Goal: Obtain resource: Download file/media

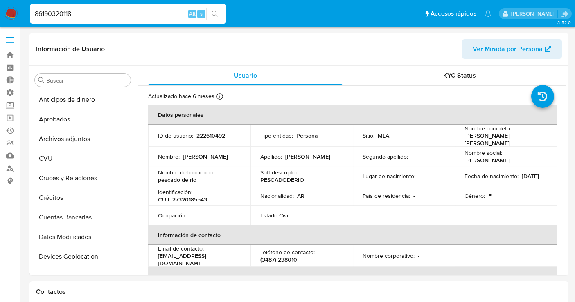
select select "10"
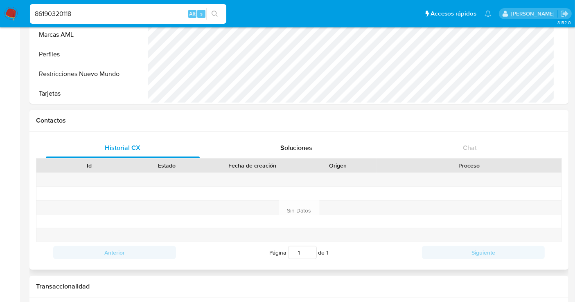
scroll to position [227, 0]
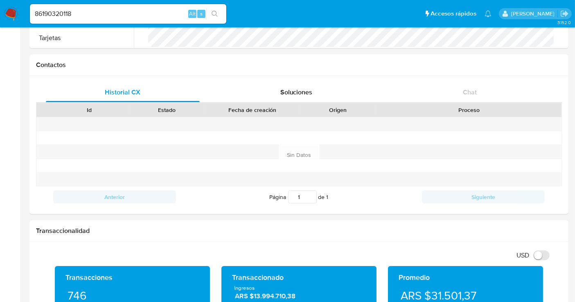
drag, startPoint x: 77, startPoint y: 11, endPoint x: 36, endPoint y: 4, distance: 41.4
click at [77, 11] on input "86190320118" at bounding box center [128, 14] width 196 height 11
drag, startPoint x: 36, startPoint y: 4, endPoint x: 27, endPoint y: 3, distance: 9.1
click at [27, 3] on ul "Pausado Ver notificaciones 86190320118 Alt s Accesos rápidos Presiona las sigui…" at bounding box center [261, 13] width 470 height 20
click at [88, 5] on div "86190320118 Alt s" at bounding box center [128, 14] width 196 height 20
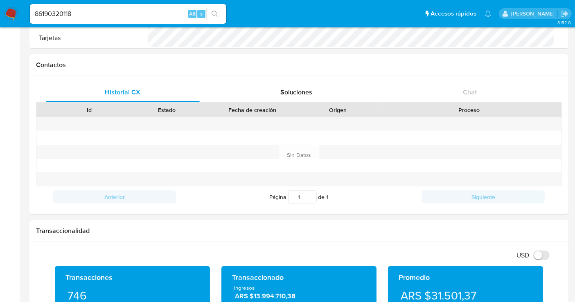
click at [88, 7] on div "86190320118 Alt s" at bounding box center [128, 14] width 196 height 20
drag, startPoint x: 90, startPoint y: 12, endPoint x: 35, endPoint y: 11, distance: 55.2
click at [34, 11] on input "86190320118" at bounding box center [128, 14] width 196 height 11
paste input "tuckU2evXJNRvPnyN4A43hCP"
type input "tuckU2evXJNRvPnyN4A43hCP"
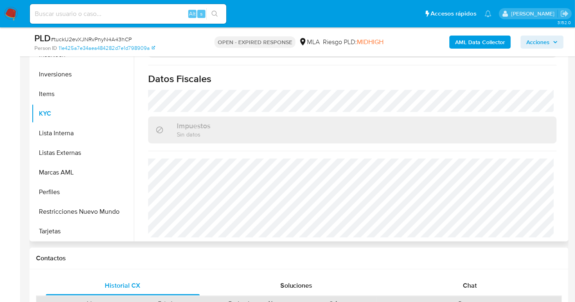
scroll to position [182, 0]
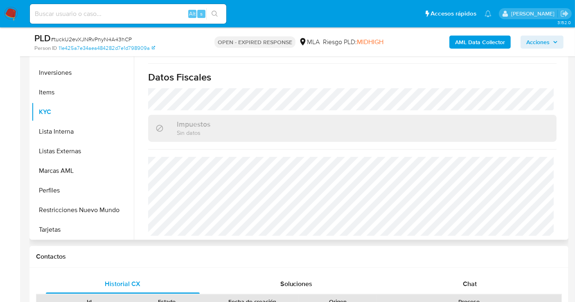
select select "10"
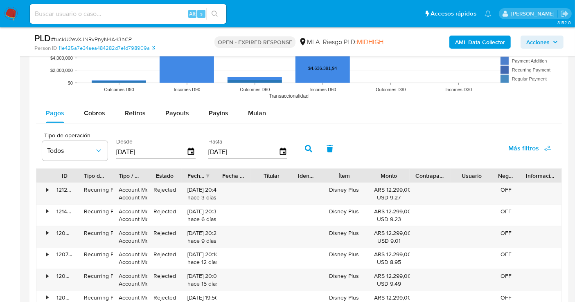
scroll to position [727, 0]
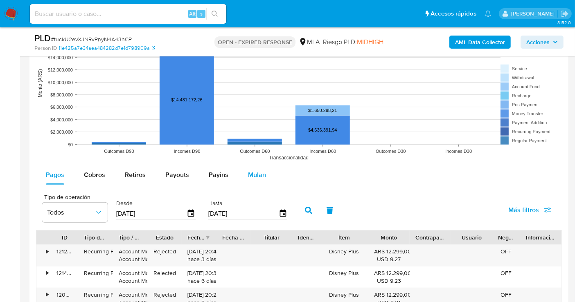
click at [263, 178] on span "Mulan" at bounding box center [257, 174] width 18 height 9
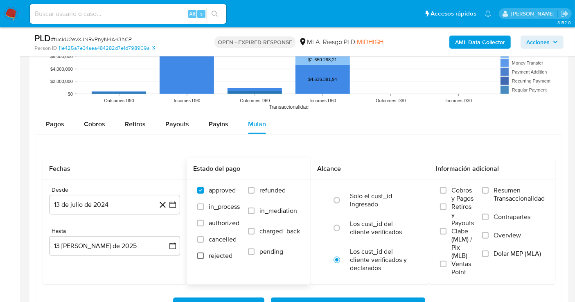
scroll to position [818, 0]
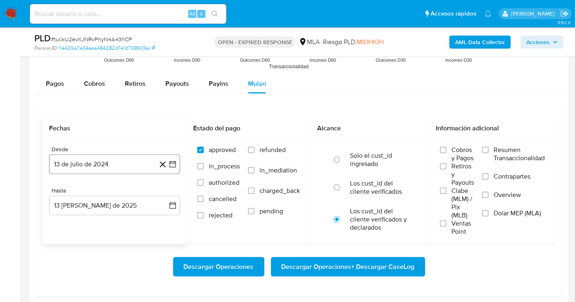
click at [115, 164] on button "13 de julio de 2024" at bounding box center [114, 165] width 131 height 20
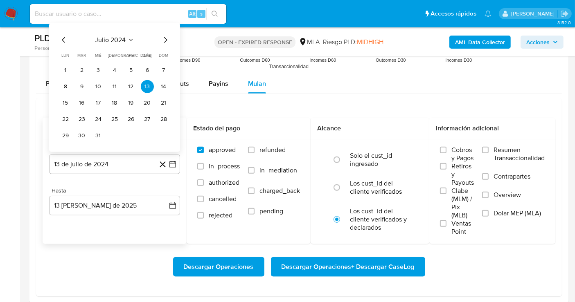
click at [130, 39] on icon "Seleccionar mes y año" at bounding box center [131, 40] width 4 height 2
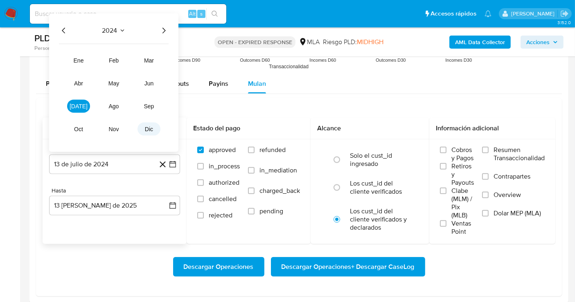
click at [144, 127] on button "dic" at bounding box center [148, 129] width 23 height 13
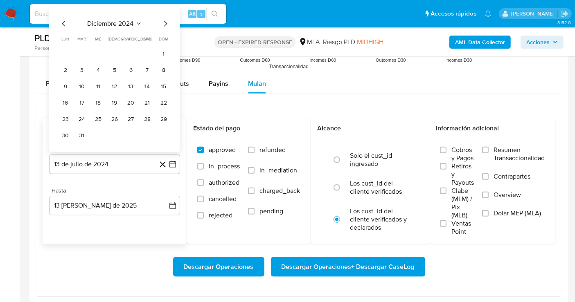
click at [164, 24] on icon "Mes siguiente" at bounding box center [165, 24] width 10 height 10
click at [129, 43] on button "enero 2025" at bounding box center [115, 40] width 42 height 8
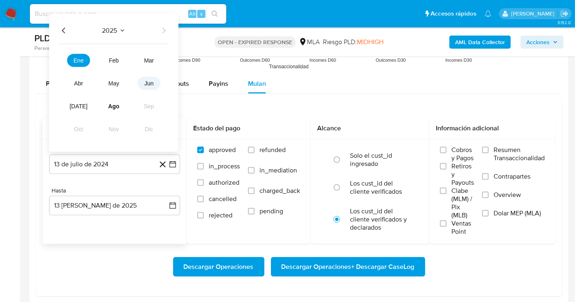
click at [149, 85] on span "jun" at bounding box center [148, 83] width 9 height 7
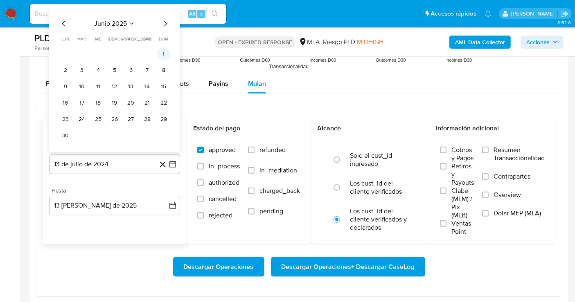
click at [164, 54] on button "1" at bounding box center [163, 53] width 13 height 13
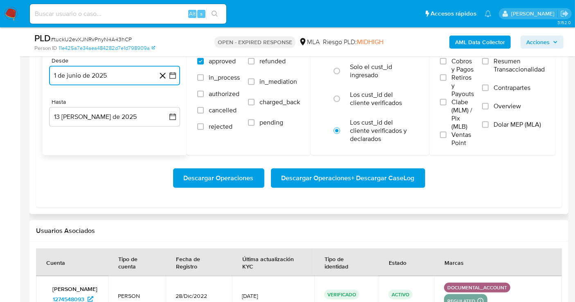
scroll to position [909, 0]
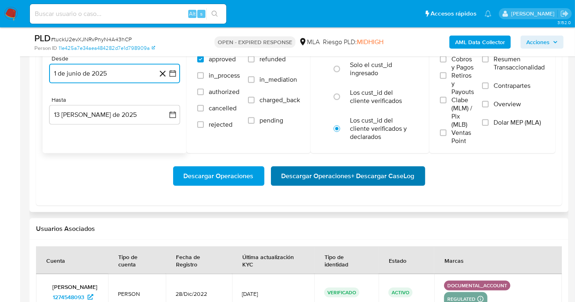
click at [313, 176] on span "Descargar Operaciones + Descargar CaseLog" at bounding box center [347, 176] width 133 height 18
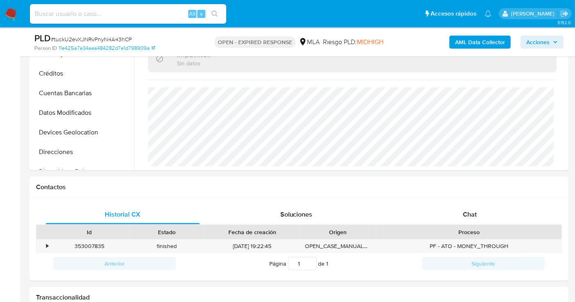
scroll to position [0, 0]
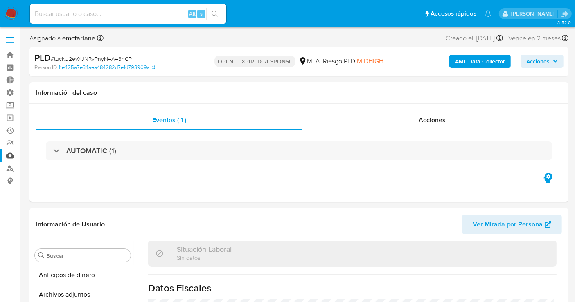
click at [9, 155] on link "Mulan" at bounding box center [48, 155] width 97 height 13
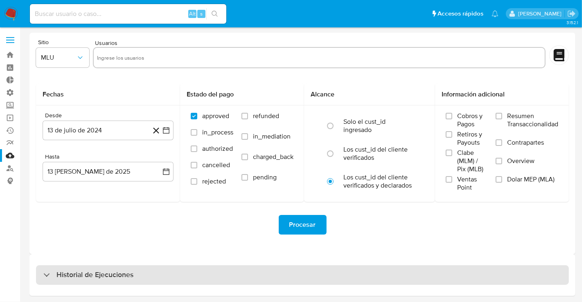
click at [160, 271] on div "Historial de Ejecuciones" at bounding box center [302, 275] width 533 height 20
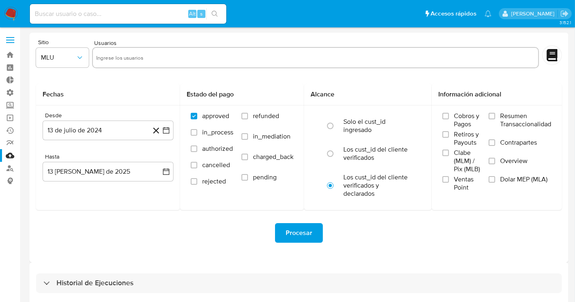
select select "10"
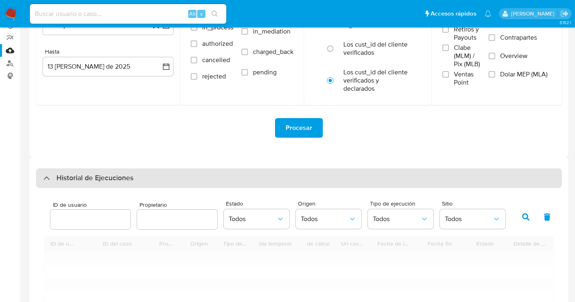
scroll to position [237, 0]
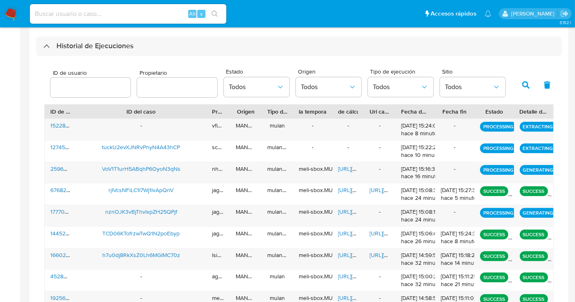
drag, startPoint x: 150, startPoint y: 111, endPoint x: 207, endPoint y: 115, distance: 57.4
click at [207, 115] on div at bounding box center [206, 112] width 15 height 14
click at [92, 88] on input "number" at bounding box center [90, 87] width 80 height 11
click at [527, 90] on button "button" at bounding box center [525, 85] width 21 height 20
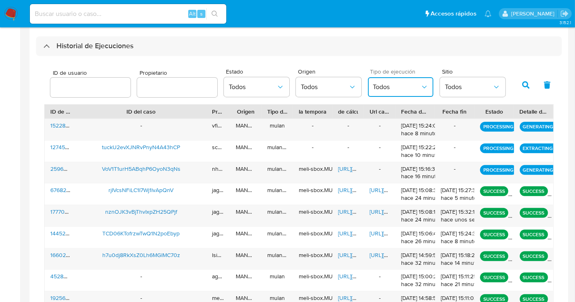
click at [398, 89] on span "Todos" at bounding box center [396, 87] width 47 height 8
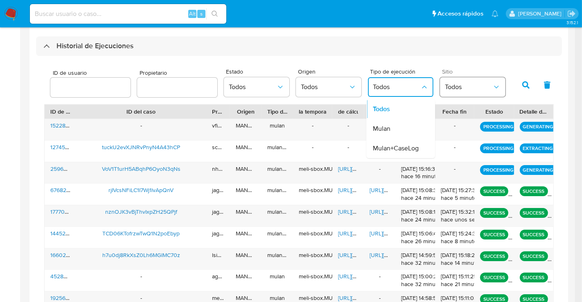
click at [457, 87] on span "Todos" at bounding box center [468, 87] width 47 height 8
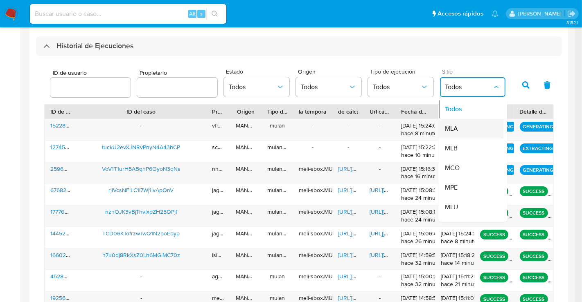
click at [449, 133] on span "MLA" at bounding box center [451, 129] width 13 height 8
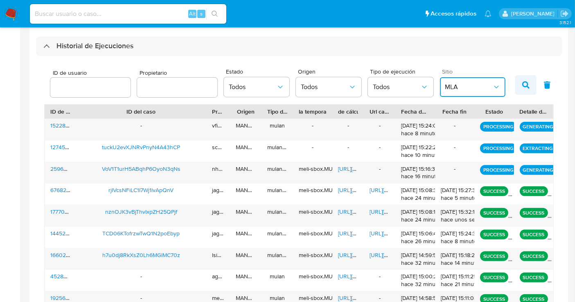
click at [524, 88] on icon "button" at bounding box center [525, 84] width 7 height 7
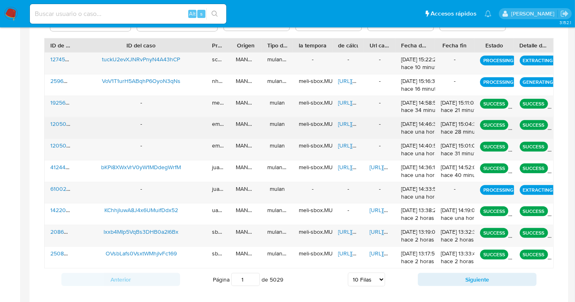
scroll to position [314, 0]
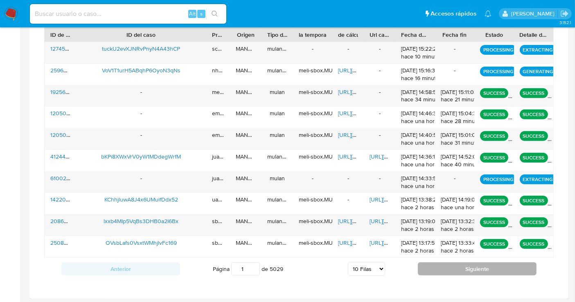
click at [463, 266] on button "Siguiente" at bounding box center [477, 269] width 119 height 13
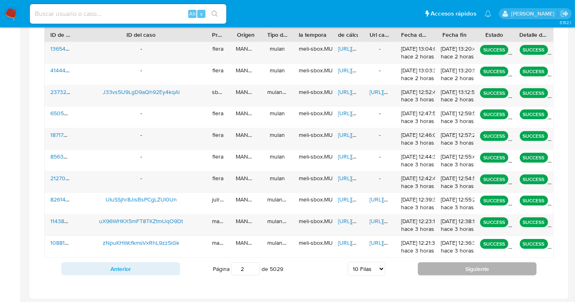
click at [463, 266] on button "Siguiente" at bounding box center [477, 269] width 119 height 13
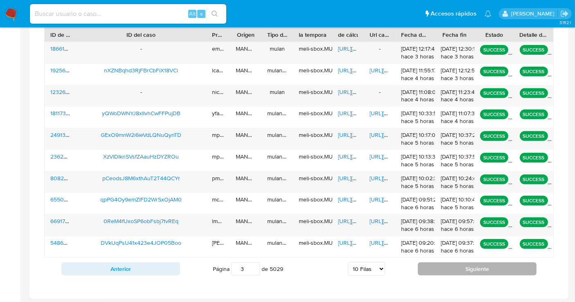
click at [463, 266] on button "Siguiente" at bounding box center [477, 269] width 119 height 13
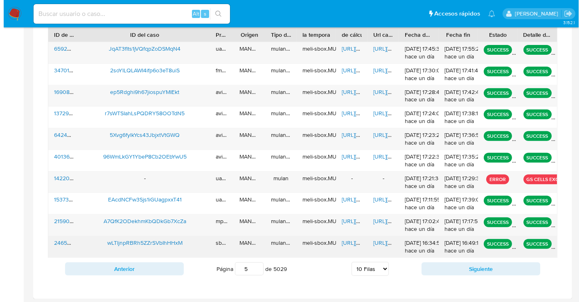
scroll to position [133, 0]
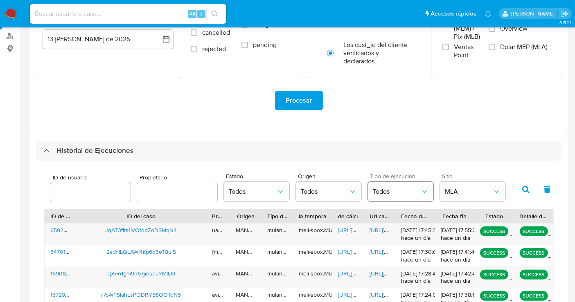
click at [390, 194] on span "Todos" at bounding box center [396, 192] width 47 height 8
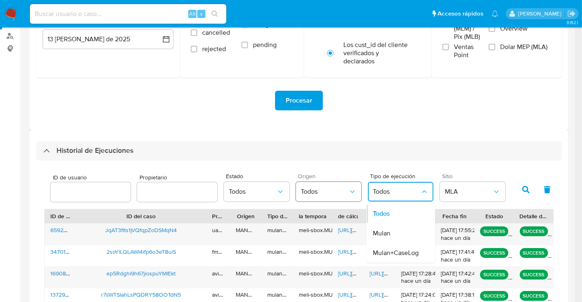
click at [330, 190] on span "Todos" at bounding box center [324, 192] width 47 height 8
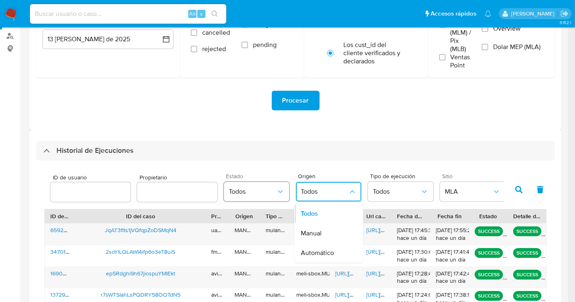
click at [262, 185] on button "Todos" at bounding box center [256, 192] width 65 height 20
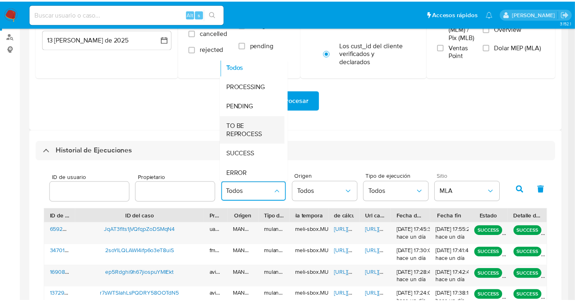
scroll to position [0, 0]
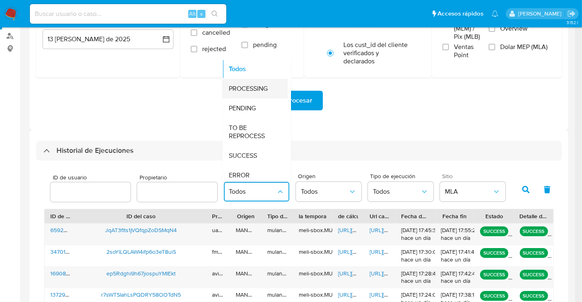
click at [243, 89] on span "PROCESSING" at bounding box center [248, 89] width 39 height 8
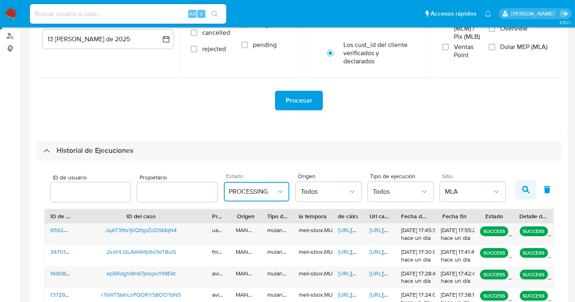
click at [525, 188] on icon "button" at bounding box center [525, 189] width 7 height 7
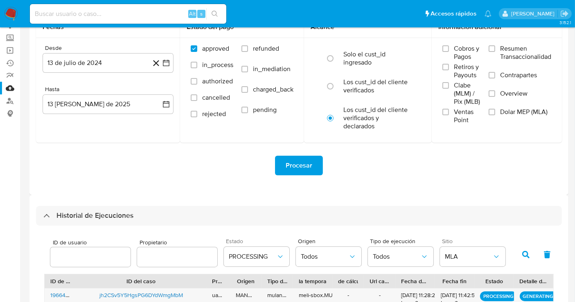
scroll to position [142, 0]
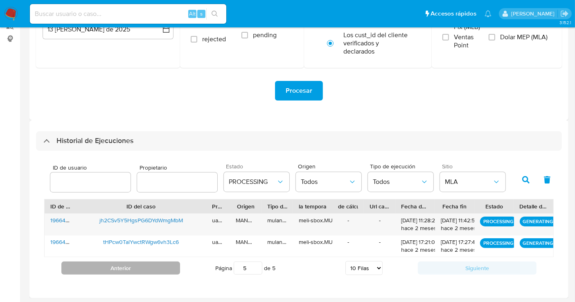
click at [128, 262] on button "Anterior" at bounding box center [120, 268] width 119 height 13
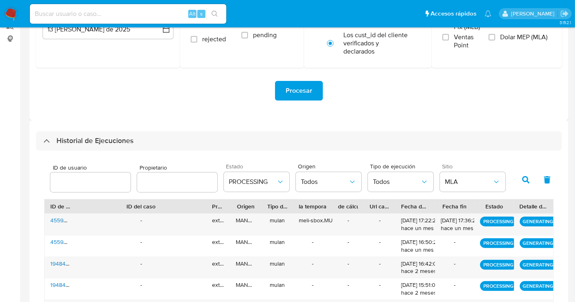
click at [128, 262] on div "-" at bounding box center [141, 267] width 130 height 21
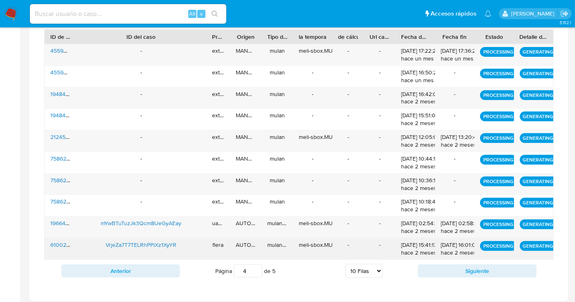
scroll to position [314, 0]
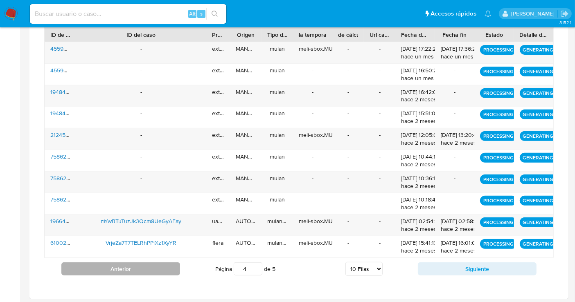
click at [174, 267] on button "Anterior" at bounding box center [120, 269] width 119 height 13
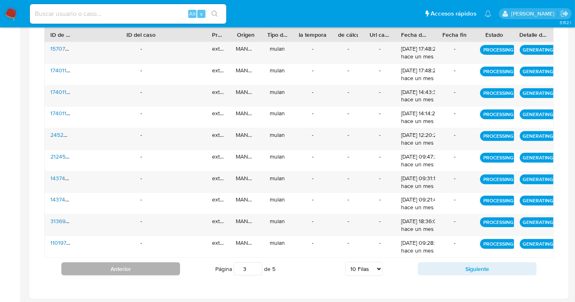
click at [173, 267] on button "Anterior" at bounding box center [120, 269] width 119 height 13
type input "1"
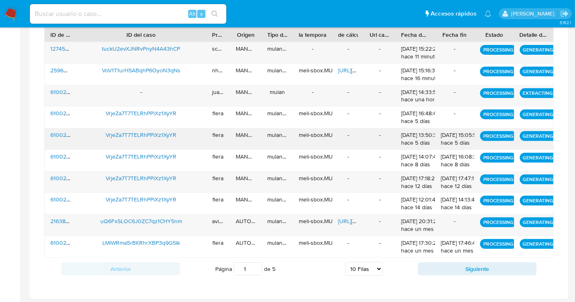
scroll to position [178, 0]
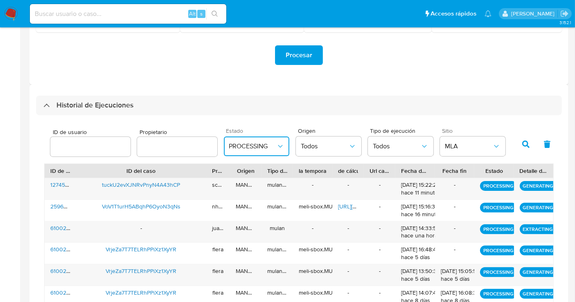
click at [232, 146] on span "PROCESSING" at bounding box center [252, 146] width 47 height 8
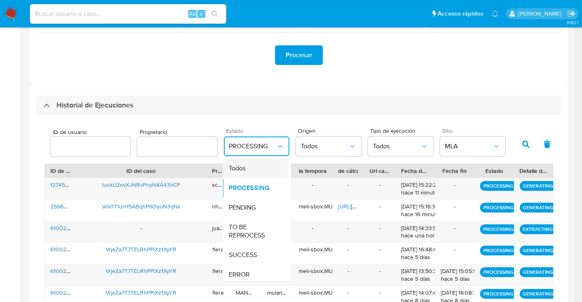
click at [235, 164] on span "Todos" at bounding box center [237, 168] width 17 height 8
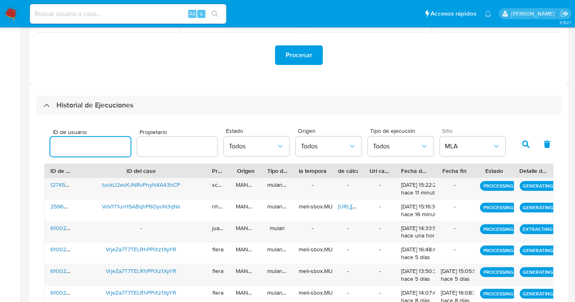
click at [113, 140] on div at bounding box center [90, 147] width 80 height 20
click at [95, 144] on input "number" at bounding box center [90, 147] width 80 height 11
click at [155, 147] on input "text" at bounding box center [177, 147] width 80 height 11
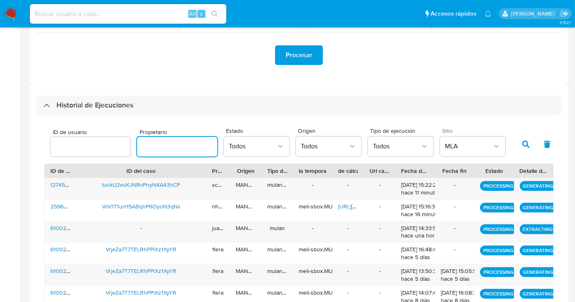
type input "schabay"
click at [521, 146] on button "button" at bounding box center [525, 145] width 21 height 20
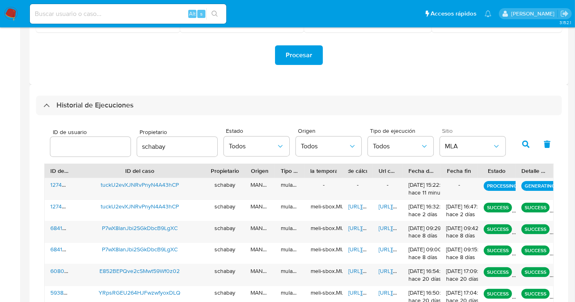
drag, startPoint x: 231, startPoint y: 171, endPoint x: 247, endPoint y: 164, distance: 17.9
click at [247, 164] on div at bounding box center [244, 171] width 15 height 14
click at [539, 188] on p "GENERATING MULAN" at bounding box center [549, 186] width 56 height 10
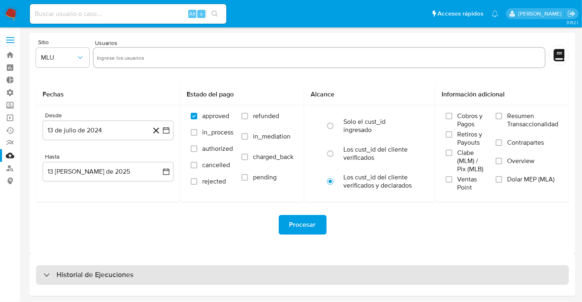
click at [184, 274] on div "Historial de Ejecuciones" at bounding box center [302, 275] width 533 height 20
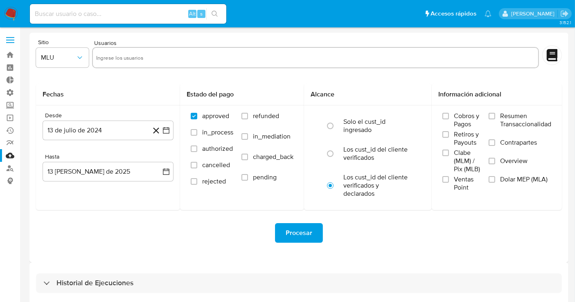
select select "10"
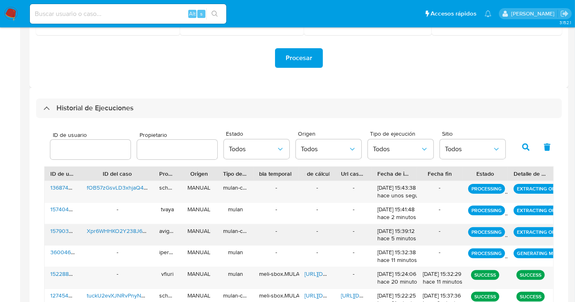
scroll to position [227, 0]
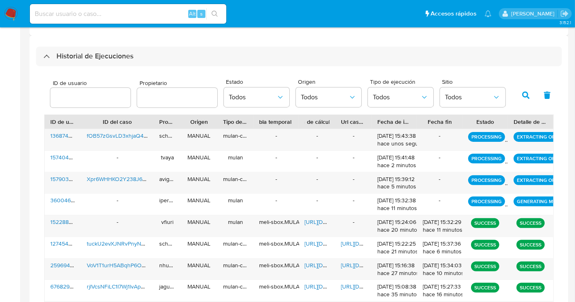
click at [168, 99] on input "text" at bounding box center [177, 97] width 80 height 11
type input "schabay"
click at [526, 97] on icon "button" at bounding box center [525, 95] width 7 height 7
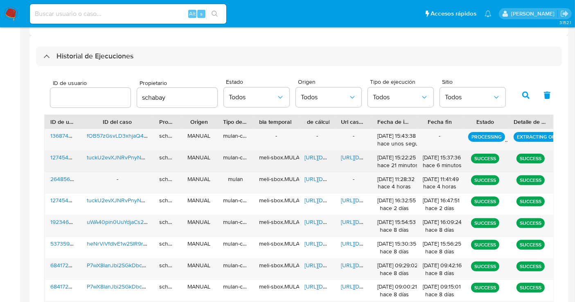
click at [356, 157] on span "https://docs.google.com/document/d/16juanfsq5UObKf77oSOuEtm-TcoMe54lfnC5xxjEjuA…" at bounding box center [369, 157] width 56 height 8
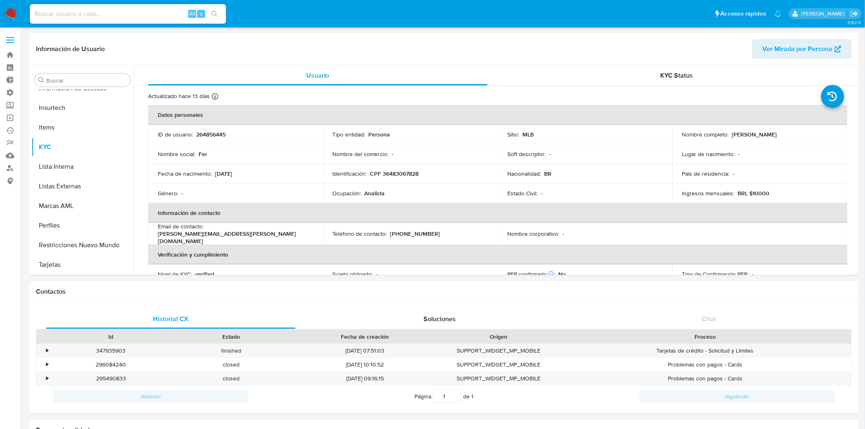
click at [6, 37] on span at bounding box center [10, 37] width 8 height 1
click at [0, 0] on input "checkbox" at bounding box center [0, 0] width 0 height 0
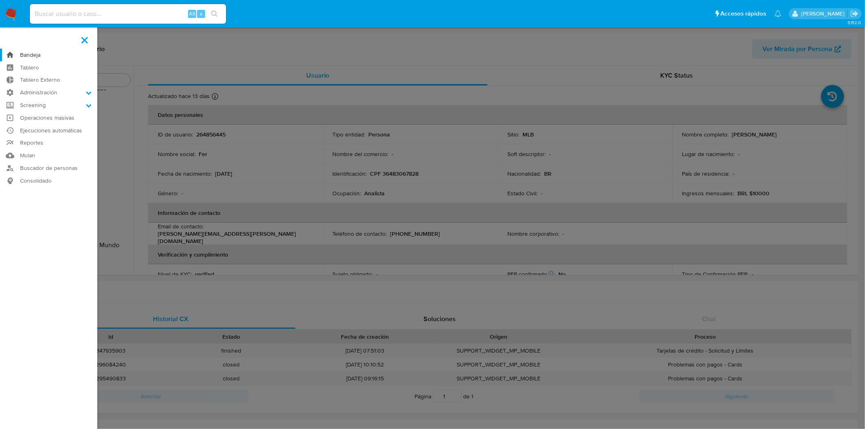
click at [35, 58] on link "Bandeja" at bounding box center [48, 55] width 97 height 13
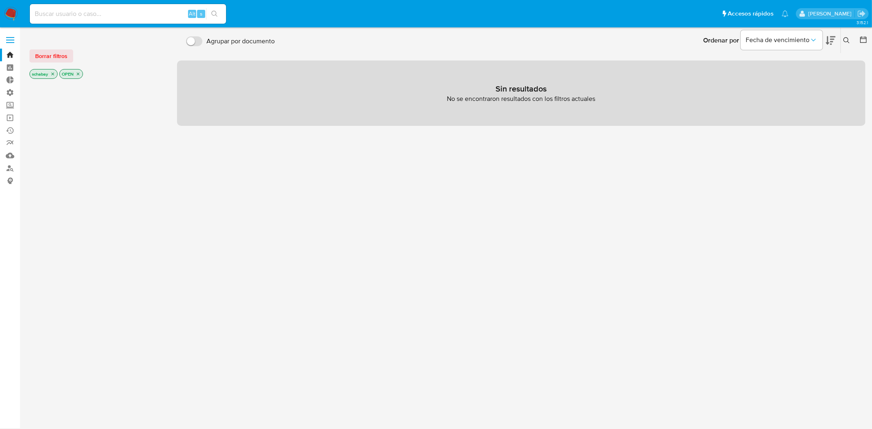
click at [53, 74] on icon "close-filter" at bounding box center [53, 74] width 3 height 3
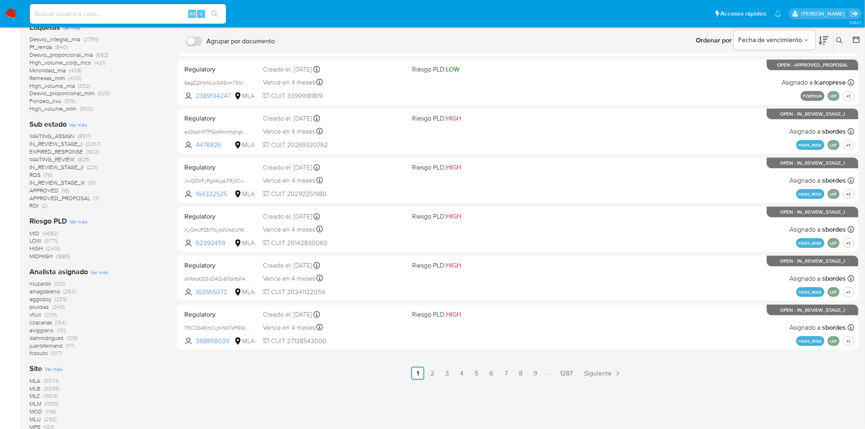
scroll to position [176, 0]
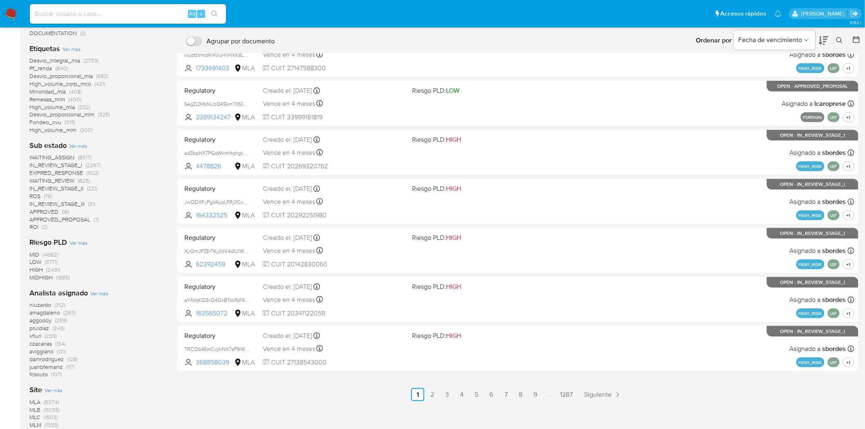
click at [31, 67] on span "Pf_renda" at bounding box center [40, 68] width 22 height 8
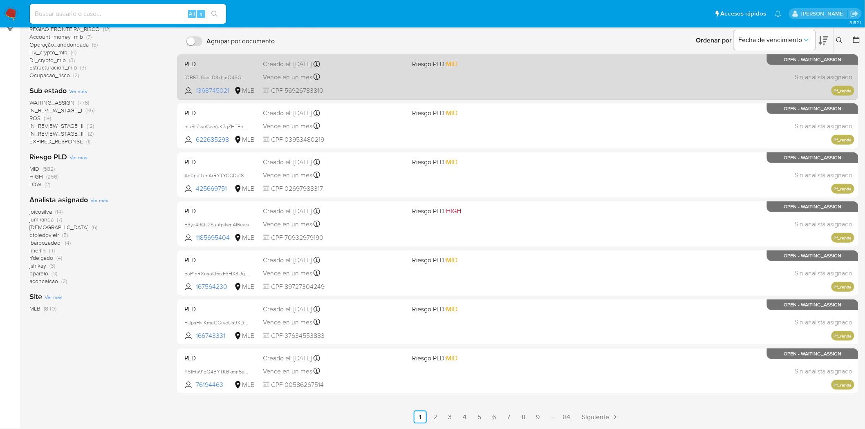
scroll to position [153, 0]
click at [355, 80] on div "Vence en un mes Vence el [DATE] 00:32:29" at bounding box center [334, 77] width 143 height 11
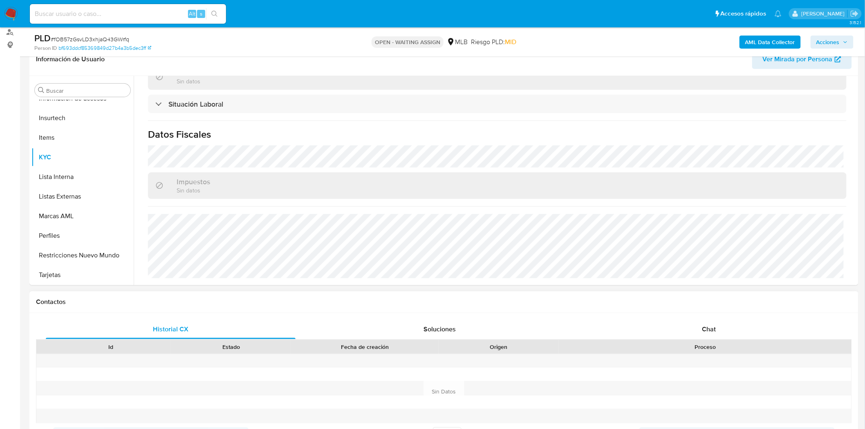
scroll to position [356, 0]
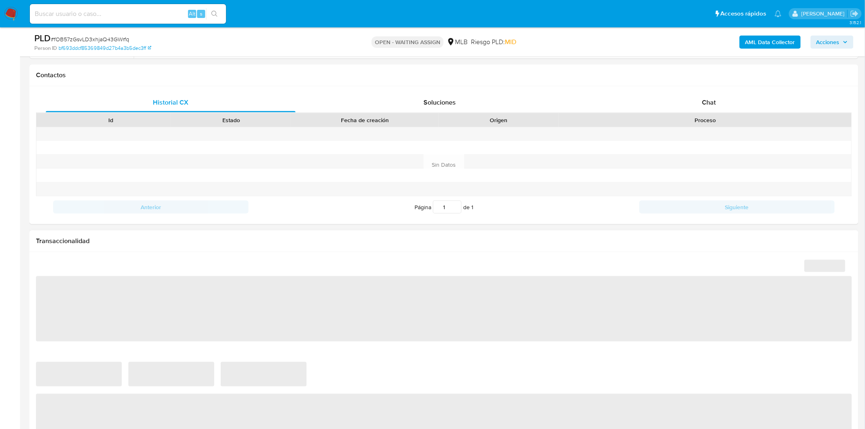
select select "10"
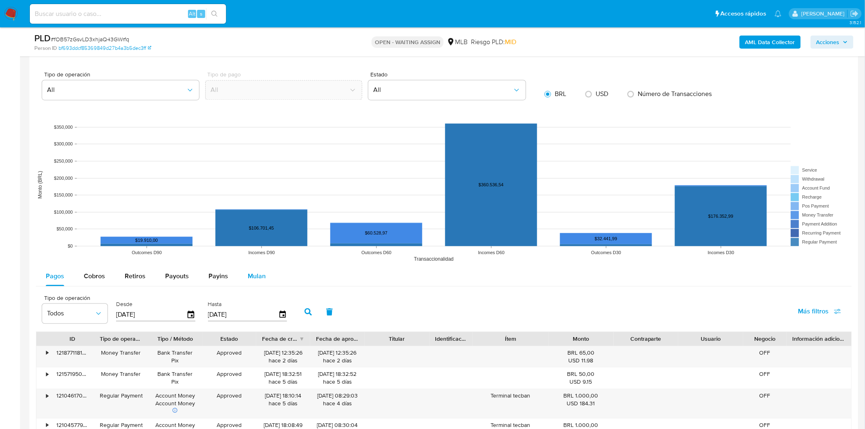
scroll to position [681, 0]
click at [255, 276] on span "Mulan" at bounding box center [257, 275] width 18 height 9
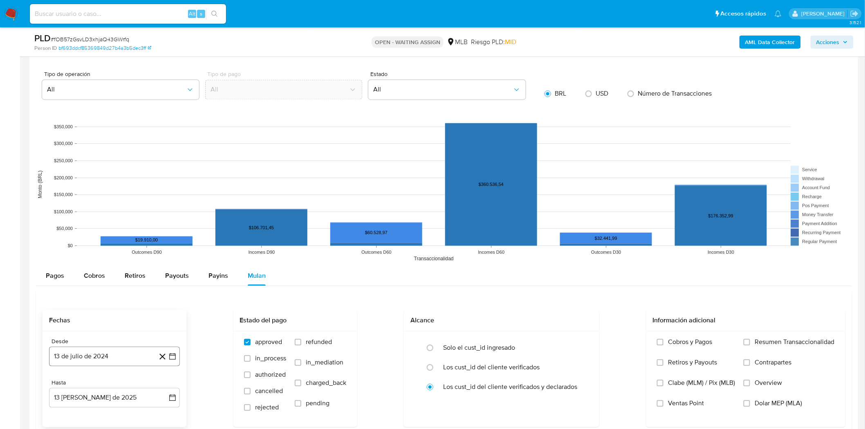
click at [95, 353] on button "13 de julio de 2024" at bounding box center [114, 357] width 131 height 20
click at [132, 233] on icon "Seleccionar mes y año" at bounding box center [131, 232] width 7 height 7
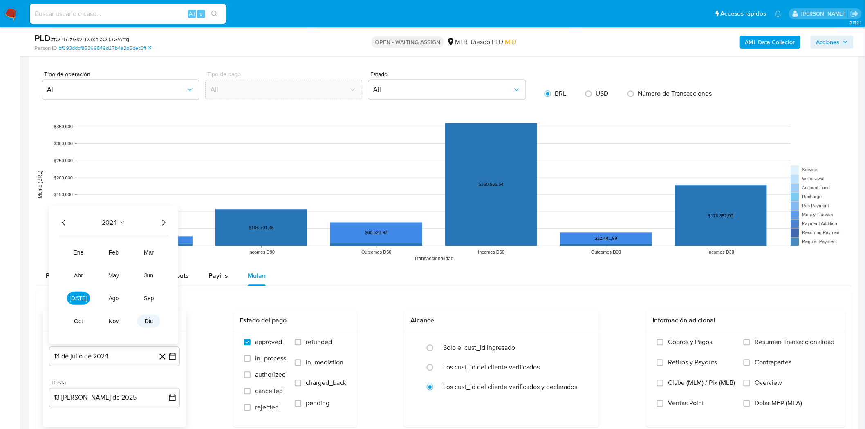
click at [150, 320] on span "dic" at bounding box center [149, 321] width 8 height 7
click at [166, 216] on icon "Mes siguiente" at bounding box center [165, 216] width 10 height 10
click at [136, 234] on div "enero 2025" at bounding box center [114, 232] width 111 height 10
click at [133, 234] on icon "Seleccionar mes y año" at bounding box center [132, 232] width 7 height 7
click at [115, 300] on span "ago" at bounding box center [113, 298] width 11 height 7
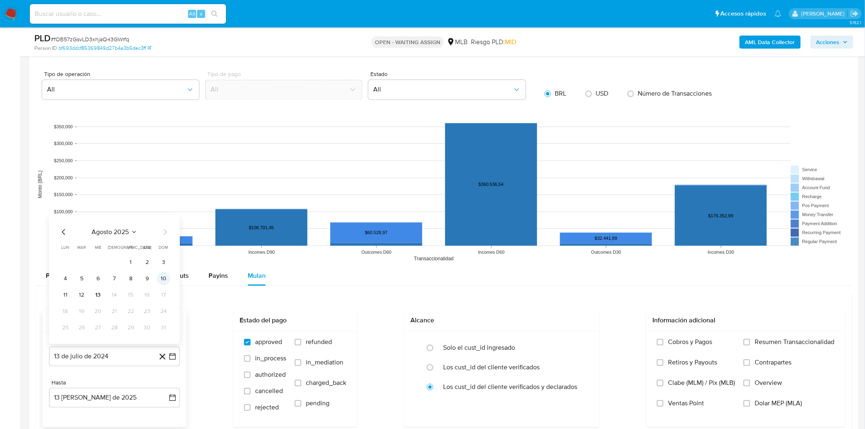
click at [159, 280] on button "10" at bounding box center [163, 278] width 13 height 13
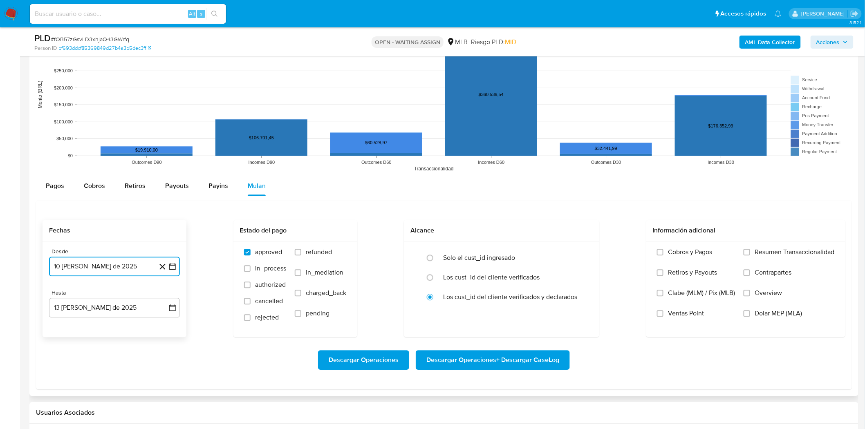
scroll to position [772, 0]
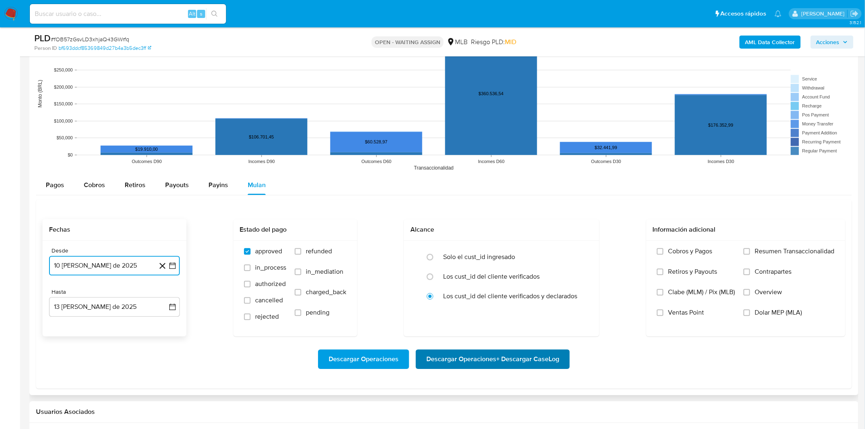
click at [436, 362] on span "Descargar Operaciones + Descargar CaseLog" at bounding box center [493, 360] width 133 height 18
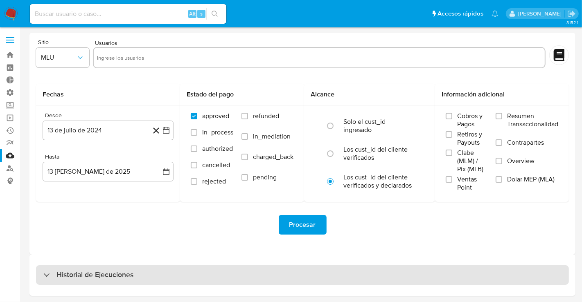
click at [197, 277] on div "Historial de Ejecuciones" at bounding box center [302, 275] width 533 height 20
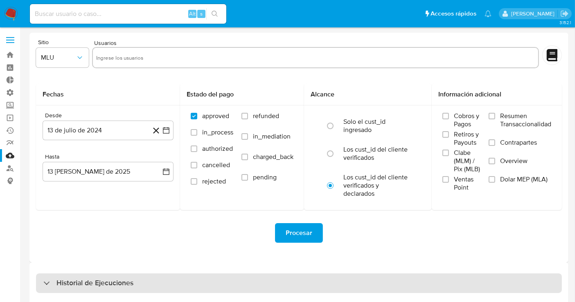
select select "10"
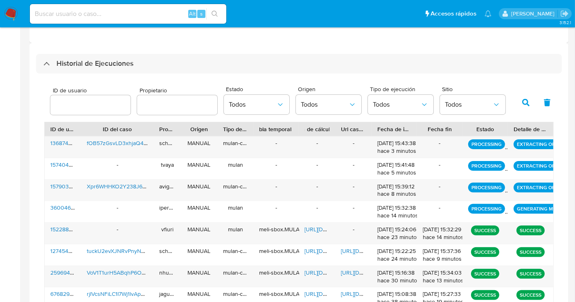
scroll to position [227, 0]
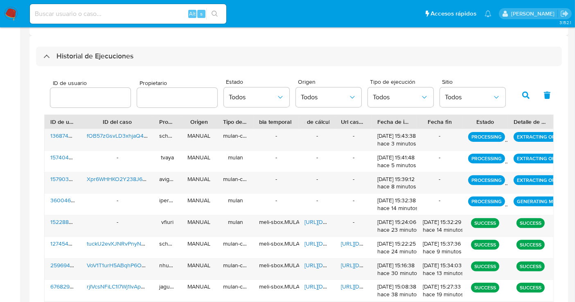
click at [169, 101] on input "text" at bounding box center [177, 97] width 80 height 11
type input "schabay"
click at [522, 96] on icon "button" at bounding box center [525, 95] width 7 height 7
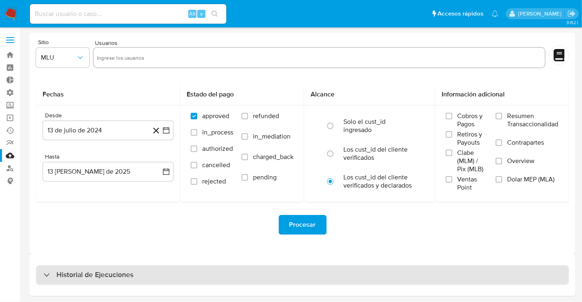
click at [139, 269] on div "Historial de Ejecuciones" at bounding box center [302, 275] width 533 height 20
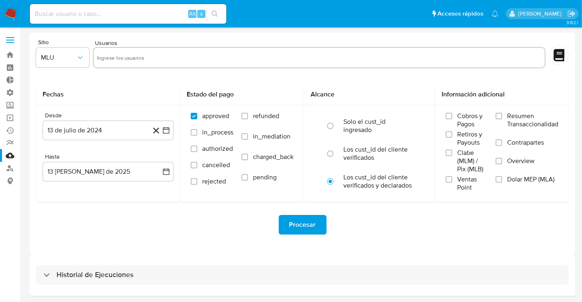
select select "10"
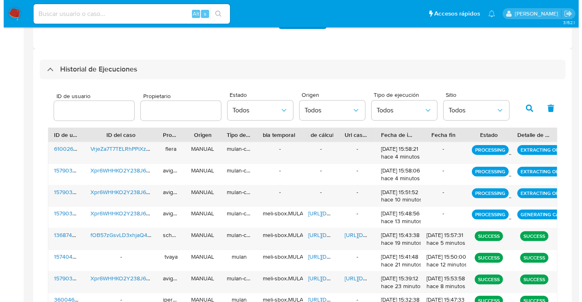
scroll to position [227, 0]
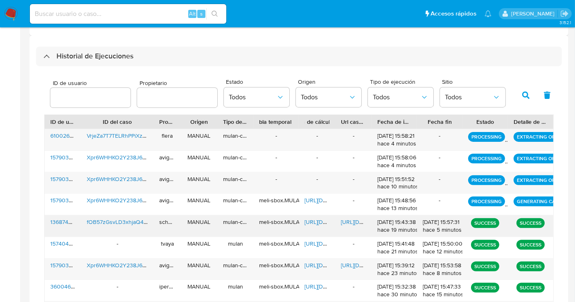
click at [359, 223] on span "[URL][DOMAIN_NAME]" at bounding box center [369, 222] width 56 height 8
click at [387, 101] on span "Todos" at bounding box center [396, 97] width 47 height 8
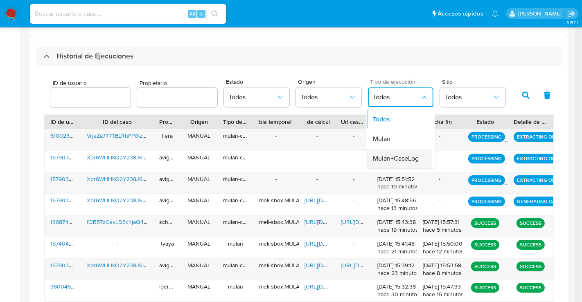
click at [393, 157] on span "Mulan+CaseLog" at bounding box center [396, 159] width 46 height 8
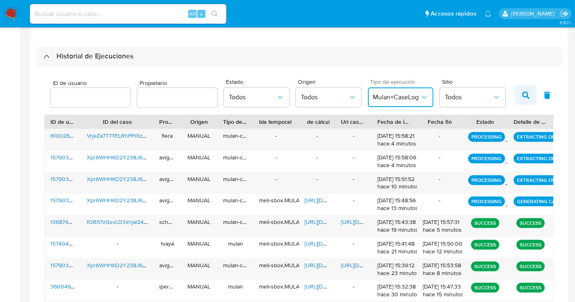
click at [527, 93] on icon "button" at bounding box center [525, 95] width 7 height 7
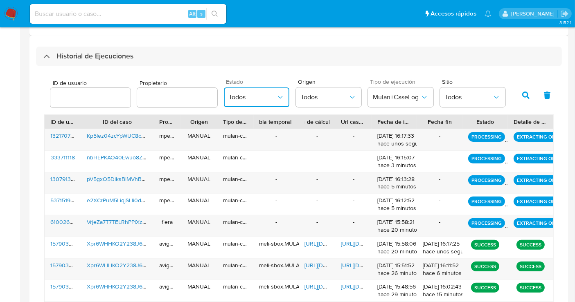
click at [269, 98] on span "Todos" at bounding box center [252, 97] width 47 height 8
click at [308, 92] on button "Todos" at bounding box center [328, 98] width 65 height 20
click at [471, 90] on button "Todos" at bounding box center [472, 98] width 65 height 20
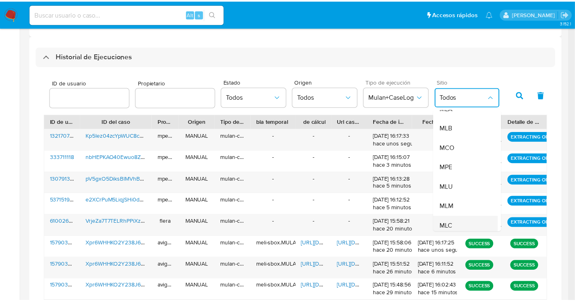
scroll to position [81, 0]
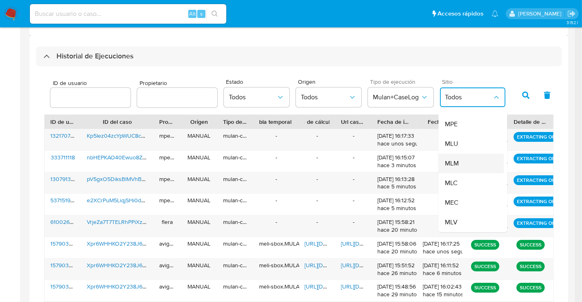
click at [457, 159] on div "MLM" at bounding box center [468, 164] width 47 height 20
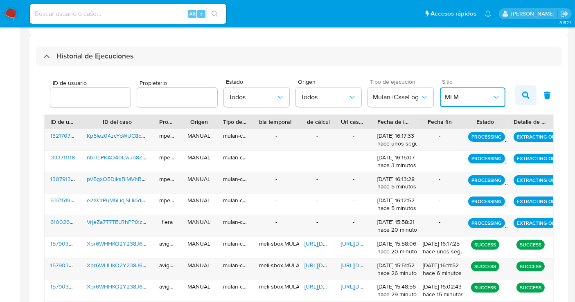
click at [519, 98] on button "button" at bounding box center [525, 95] width 21 height 20
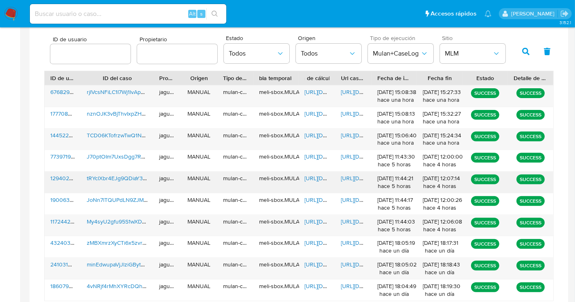
scroll to position [314, 0]
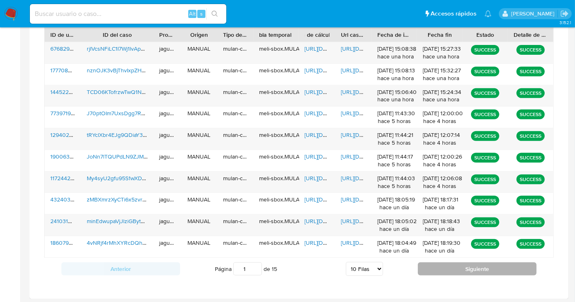
click at [460, 267] on button "Siguiente" at bounding box center [477, 269] width 119 height 13
type input "3"
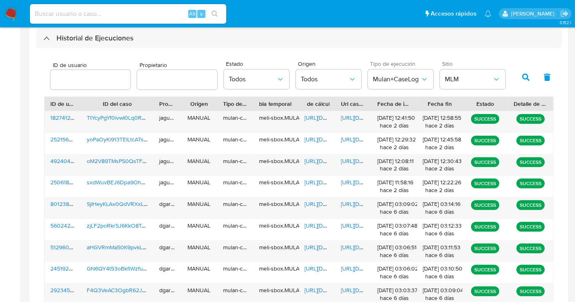
scroll to position [178, 0]
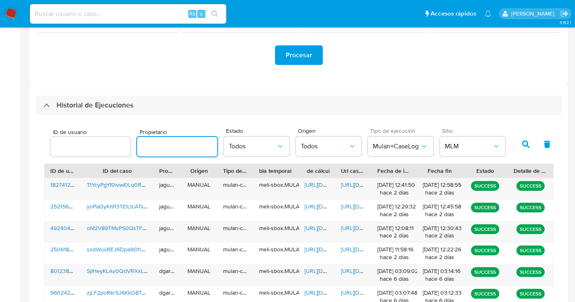
click at [154, 151] on input "text" at bounding box center [177, 147] width 80 height 11
type input "schabay"
click at [524, 145] on icon "button" at bounding box center [525, 144] width 7 height 7
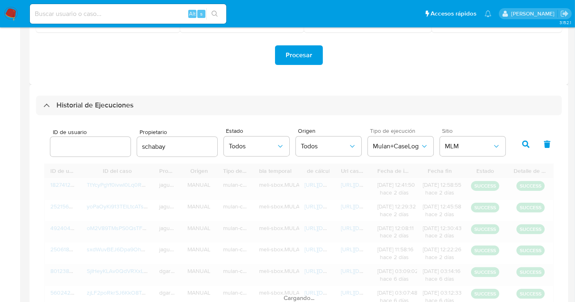
type input "1"
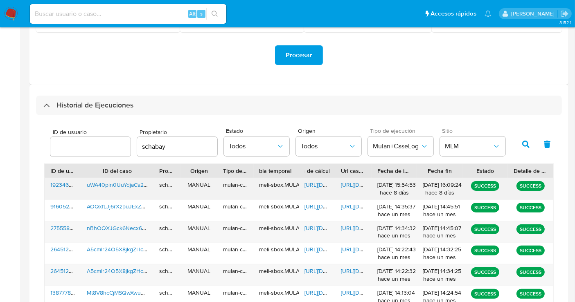
click at [351, 185] on span "[URL][DOMAIN_NAME]" at bounding box center [369, 185] width 56 height 8
